Goal: Navigation & Orientation: Find specific page/section

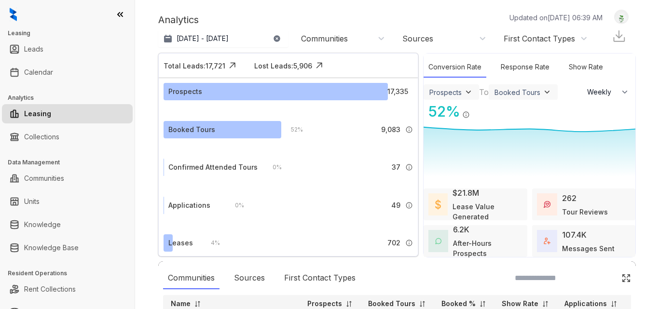
select select "******"
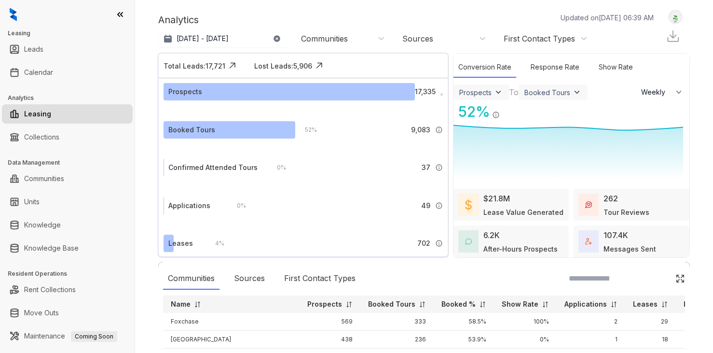
click at [318, 7] on div "Analytics Updated on [DATE] 06:39 AM [DATE] 15, 2025 - [DATE] [DATE] Last 7 day…" at bounding box center [424, 176] width 578 height 353
click at [65, 250] on link "Knowledge Base" at bounding box center [51, 247] width 55 height 19
